Goal: Task Accomplishment & Management: Manage account settings

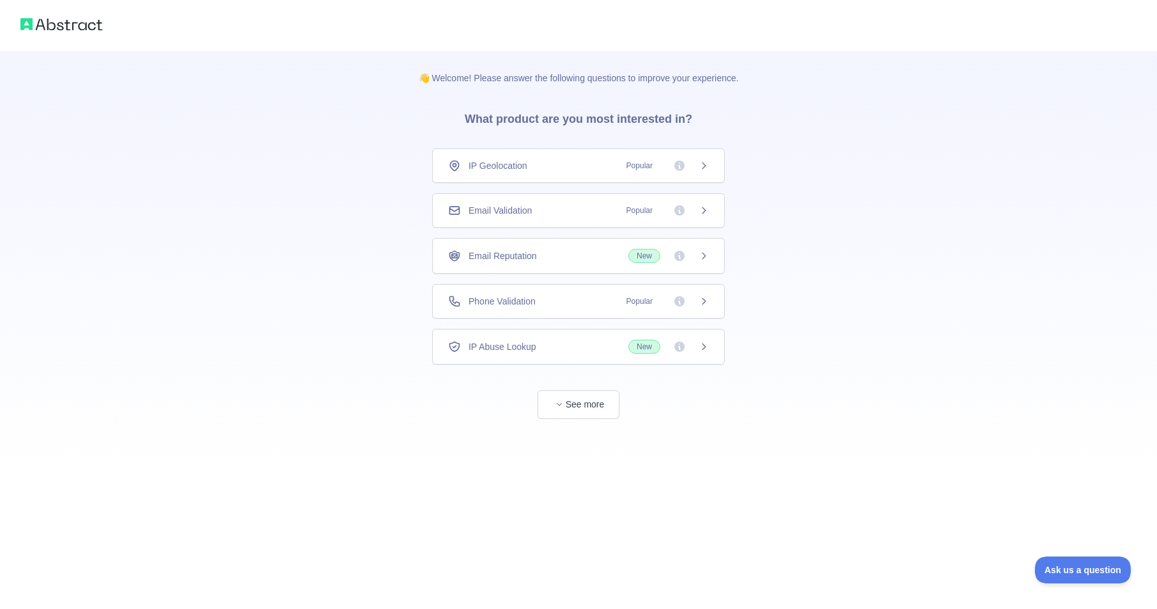
click at [537, 162] on div "IP Geolocation Popular" at bounding box center [578, 165] width 261 height 13
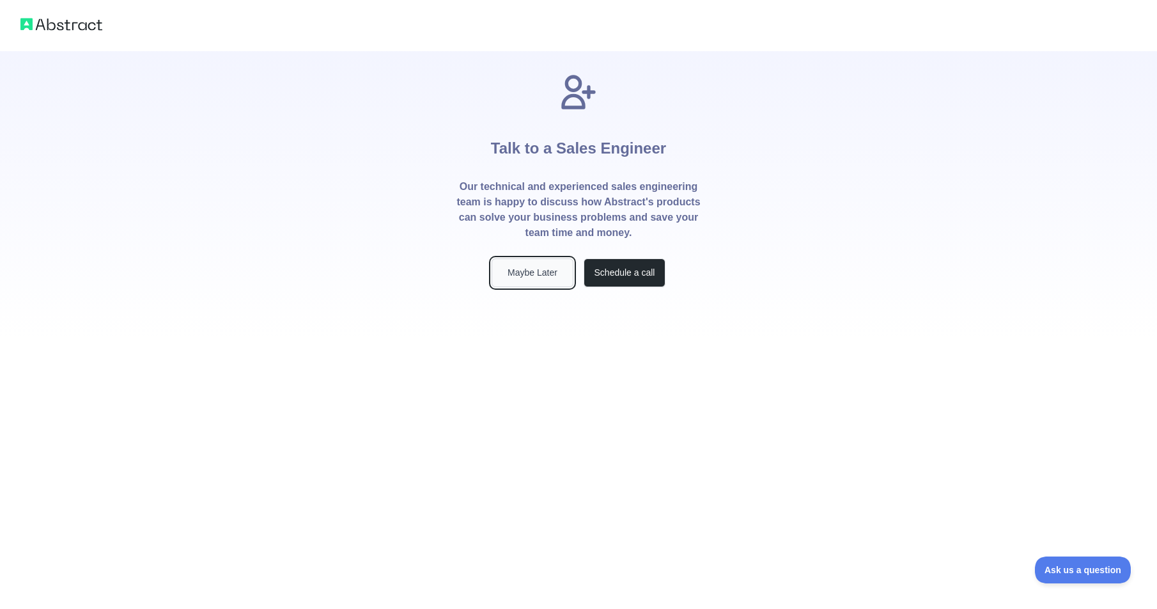
click at [541, 279] on button "Maybe Later" at bounding box center [533, 272] width 82 height 29
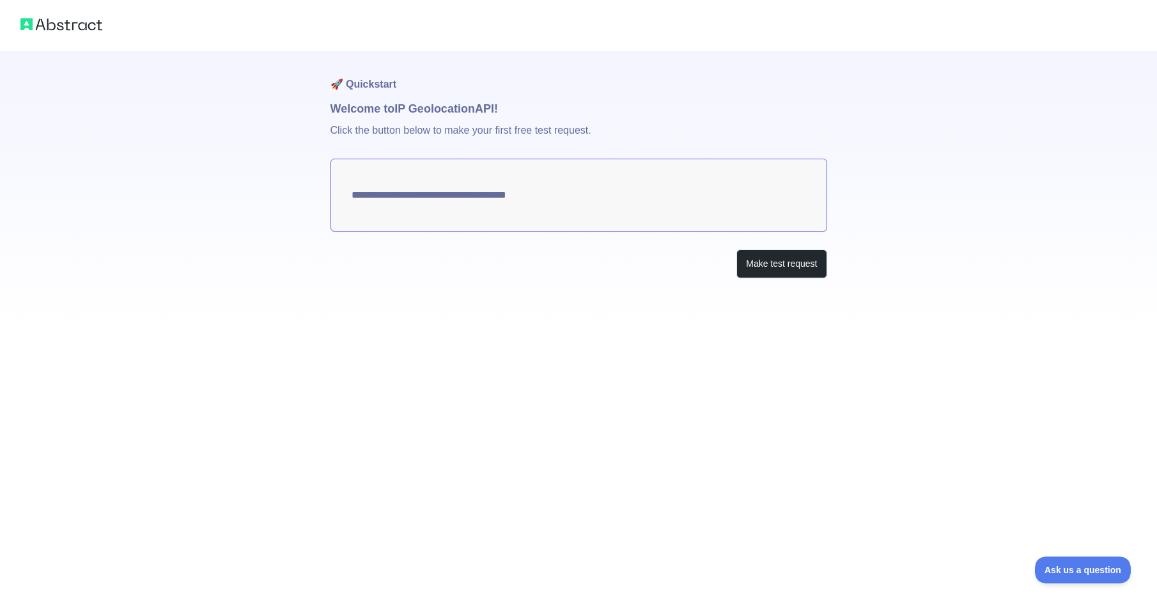
type textarea "**********"
click at [793, 266] on button "Make test request" at bounding box center [781, 263] width 90 height 29
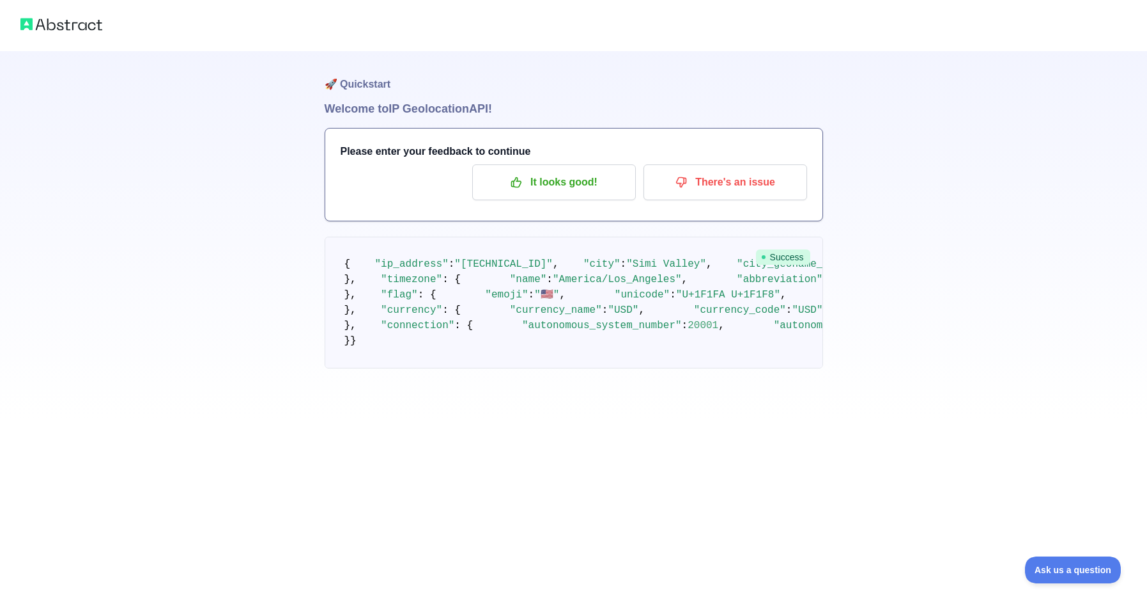
scroll to position [26, 0]
click at [542, 171] on p "It looks good!" at bounding box center [554, 182] width 144 height 22
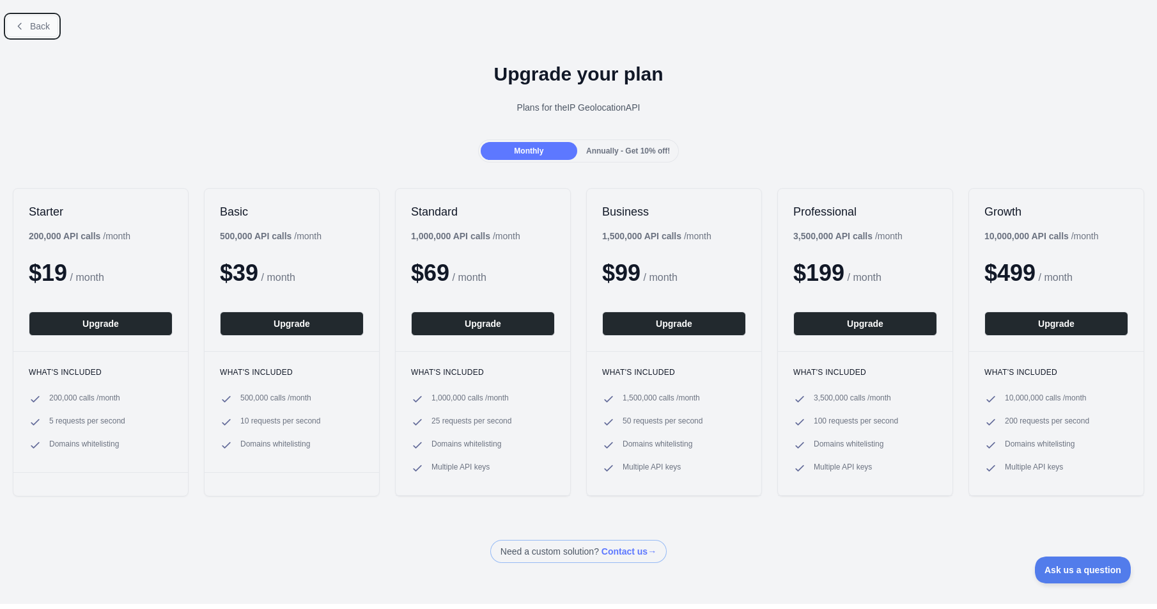
click at [25, 24] on button "Back" at bounding box center [32, 26] width 52 height 22
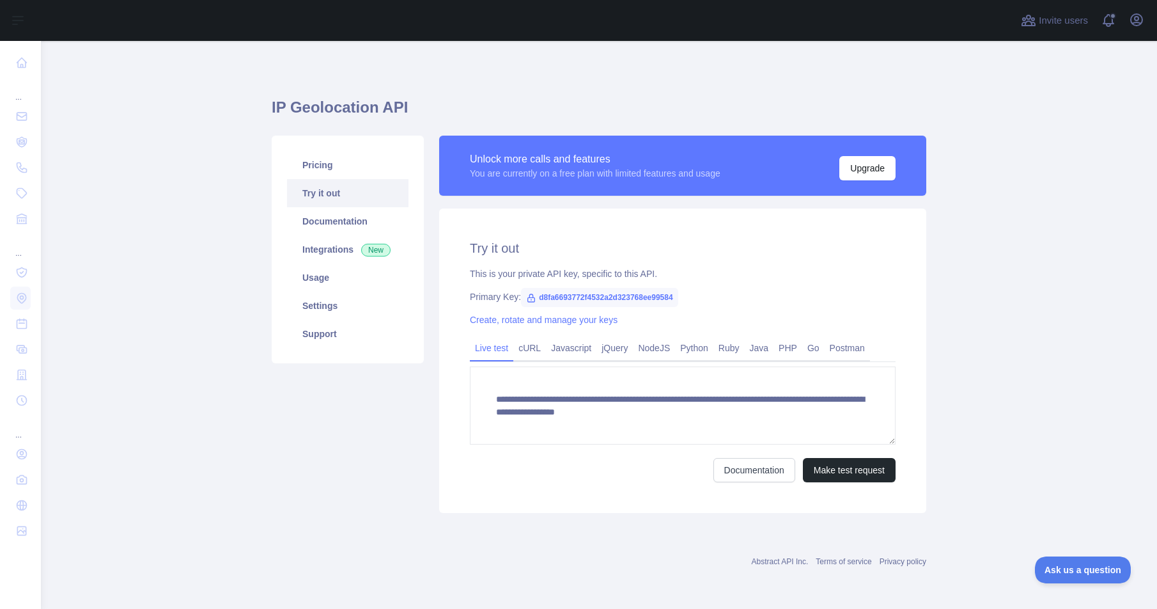
click at [596, 297] on span "d8fa6693772f4532a2d323768ee99584" at bounding box center [599, 297] width 157 height 19
copy span "d8fa6693772f4532a2d323768ee99584"
click at [1071, 29] on button "Invite users" at bounding box center [1054, 20] width 72 height 20
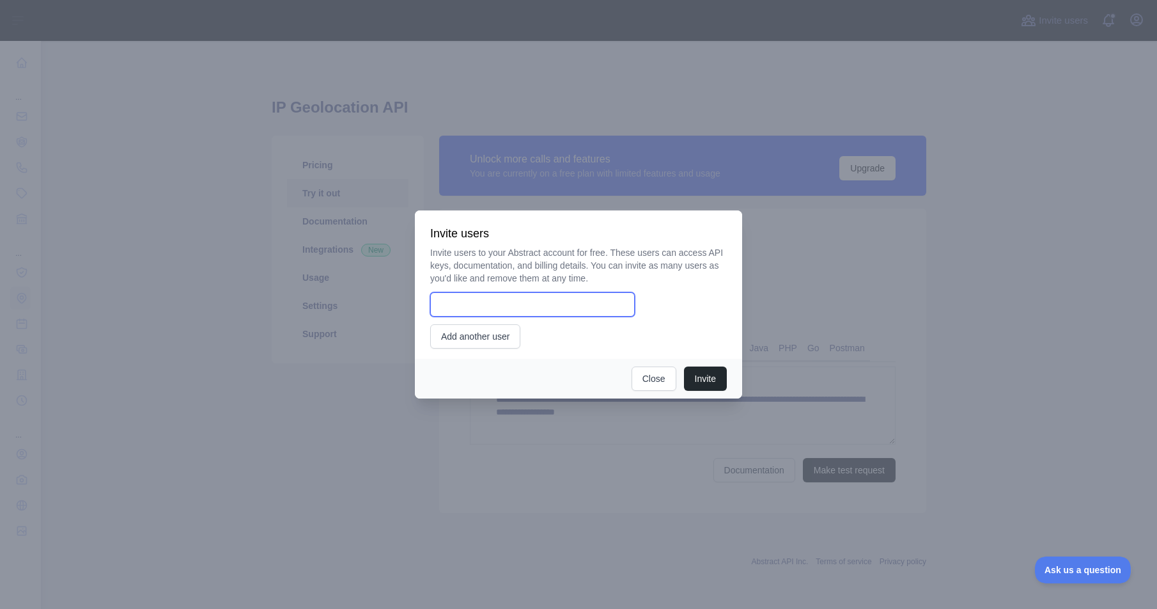
click at [571, 313] on input "email" at bounding box center [532, 304] width 205 height 24
click at [654, 374] on button "Close" at bounding box center [654, 378] width 45 height 24
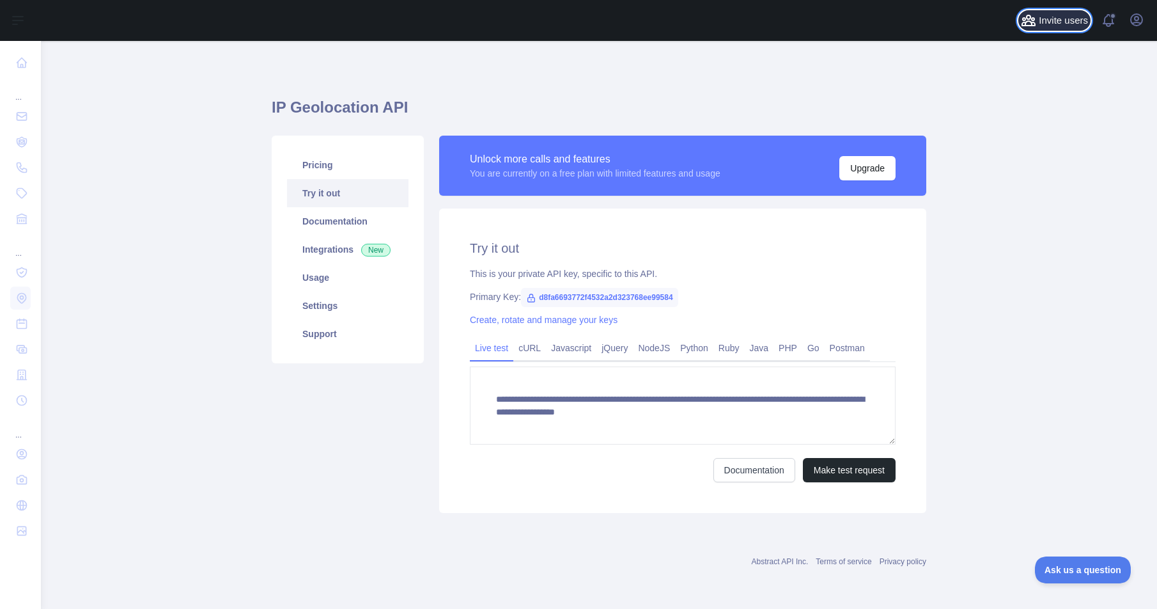
click at [1075, 18] on span "Invite users" at bounding box center [1063, 20] width 49 height 15
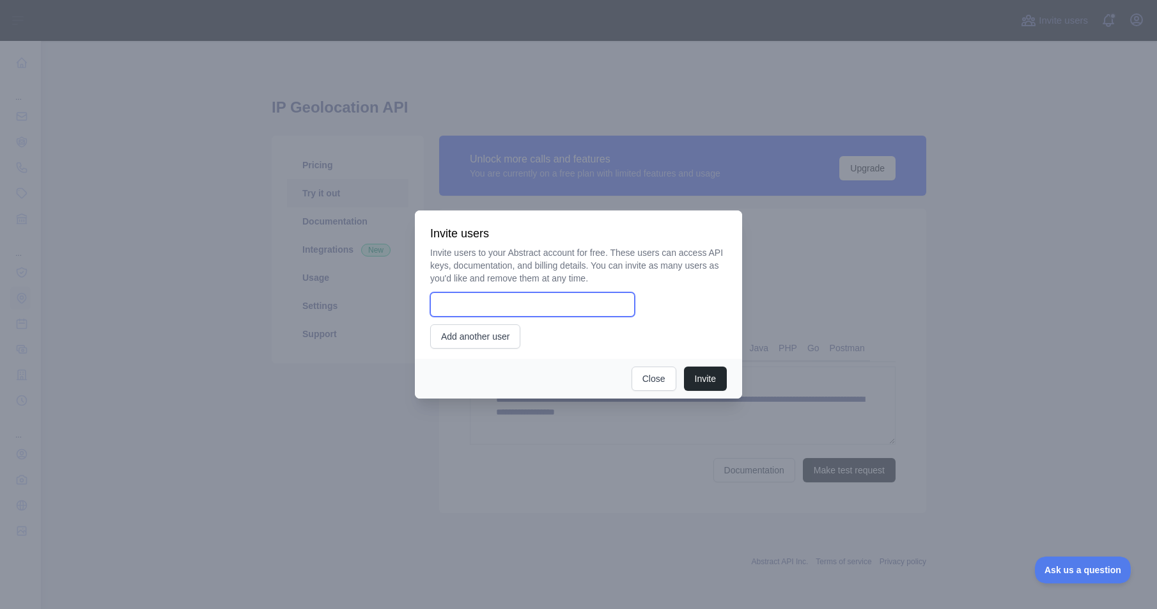
click at [459, 304] on input "email" at bounding box center [532, 304] width 205 height 24
click at [708, 379] on button "Invite" at bounding box center [705, 378] width 43 height 24
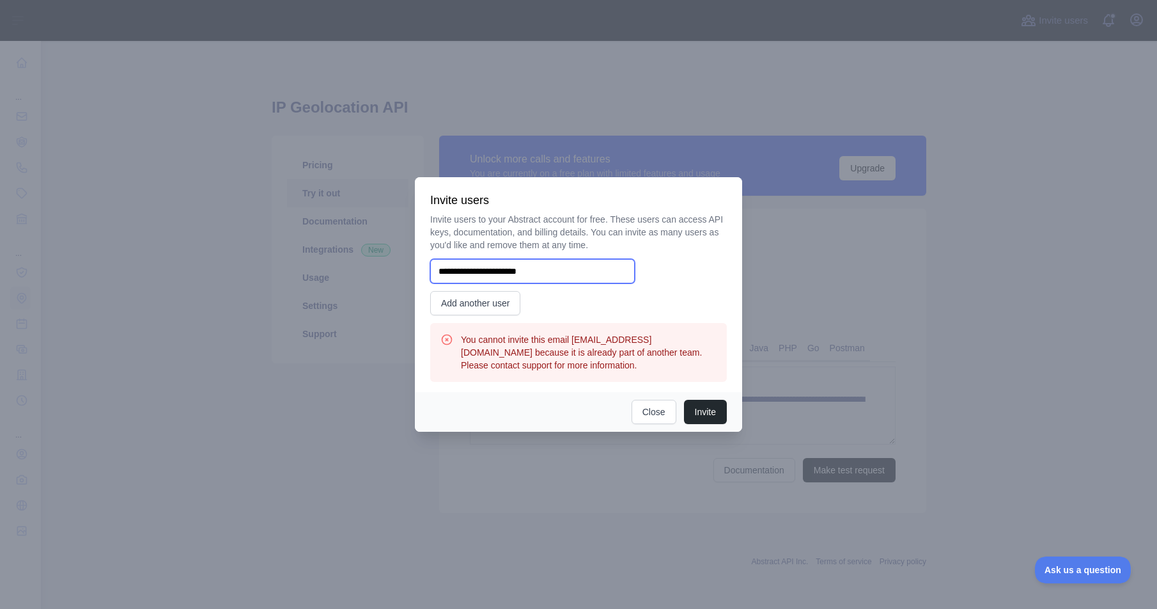
drag, startPoint x: 564, startPoint y: 271, endPoint x: 421, endPoint y: 268, distance: 142.6
click at [421, 268] on div "**********" at bounding box center [578, 284] width 327 height 215
drag, startPoint x: 481, startPoint y: 268, endPoint x: 428, endPoint y: 265, distance: 52.5
click at [428, 265] on div "Invite users Invite users to your Abstract account for free. These users can ac…" at bounding box center [578, 284] width 327 height 215
type input "**********"
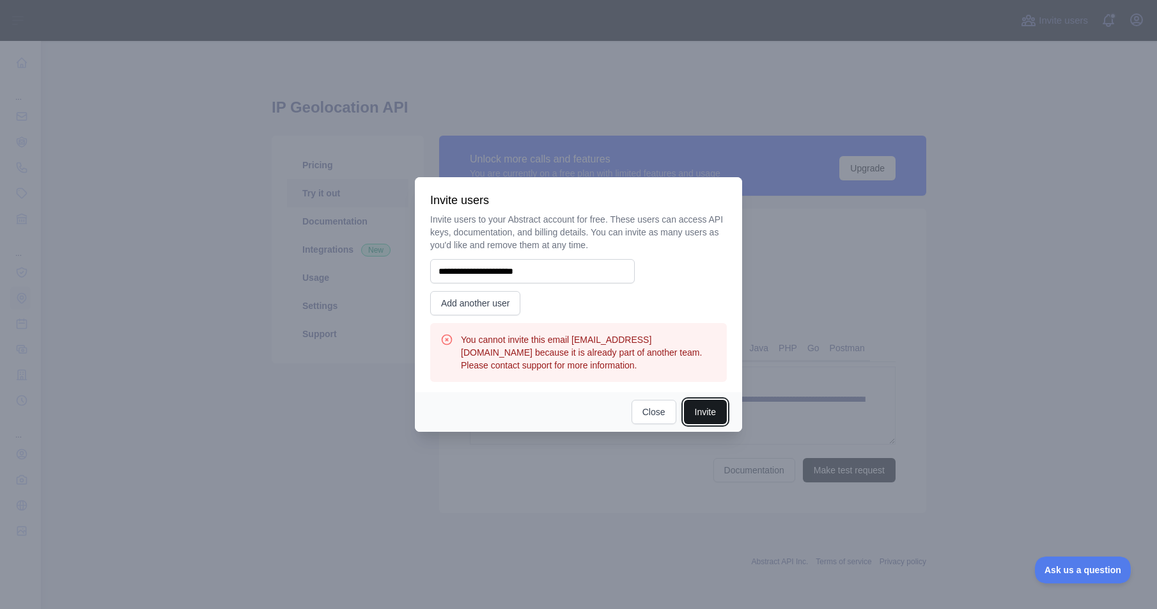
click at [713, 408] on button "Invite" at bounding box center [705, 412] width 43 height 24
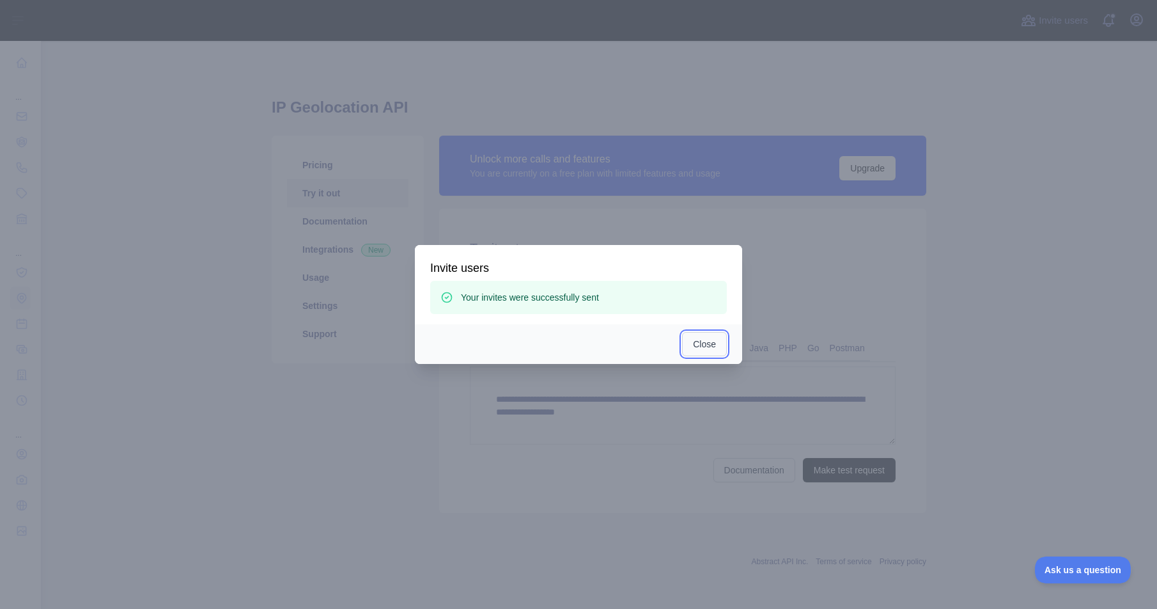
click at [706, 346] on button "Close" at bounding box center [704, 344] width 45 height 24
